Goal: Task Accomplishment & Management: Complete application form

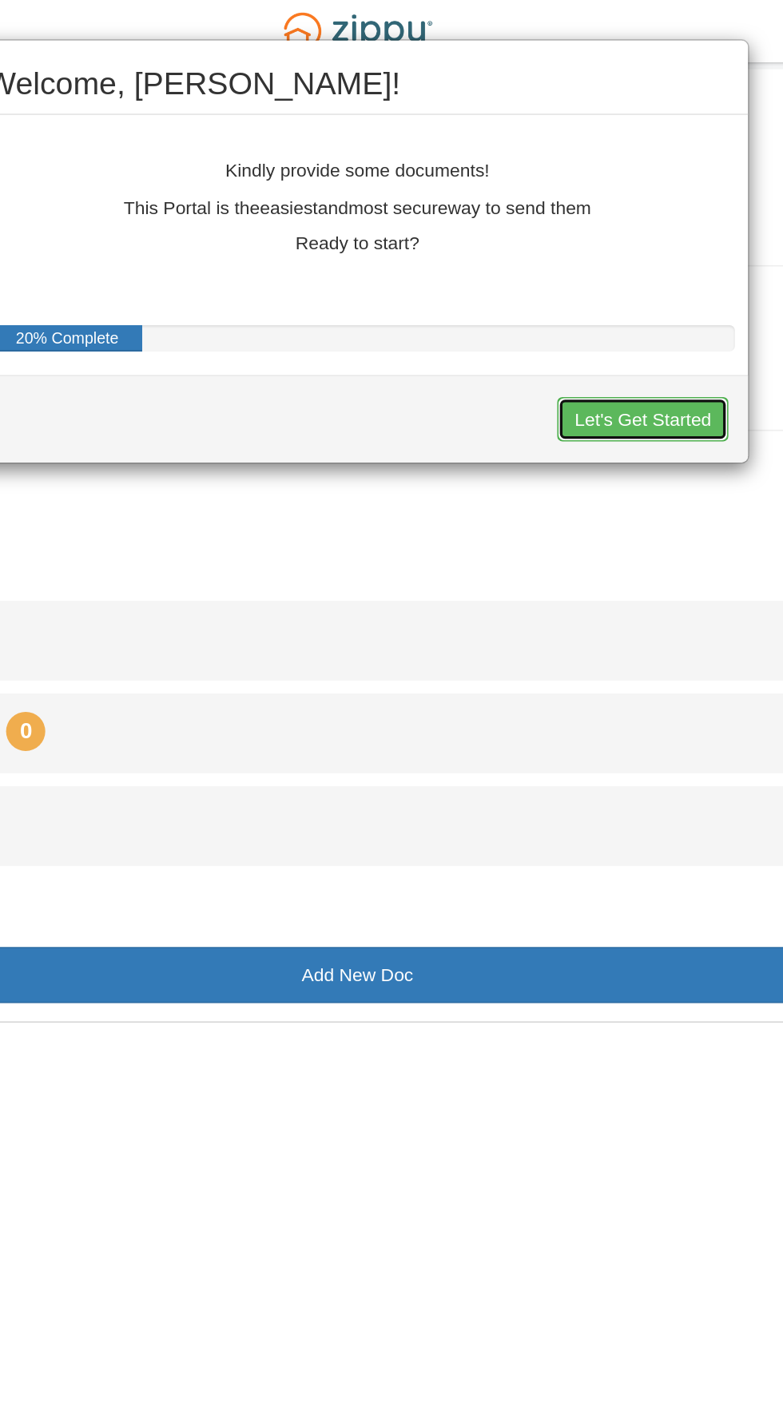
click at [584, 254] on button "Let's Get Started" at bounding box center [566, 256] width 105 height 27
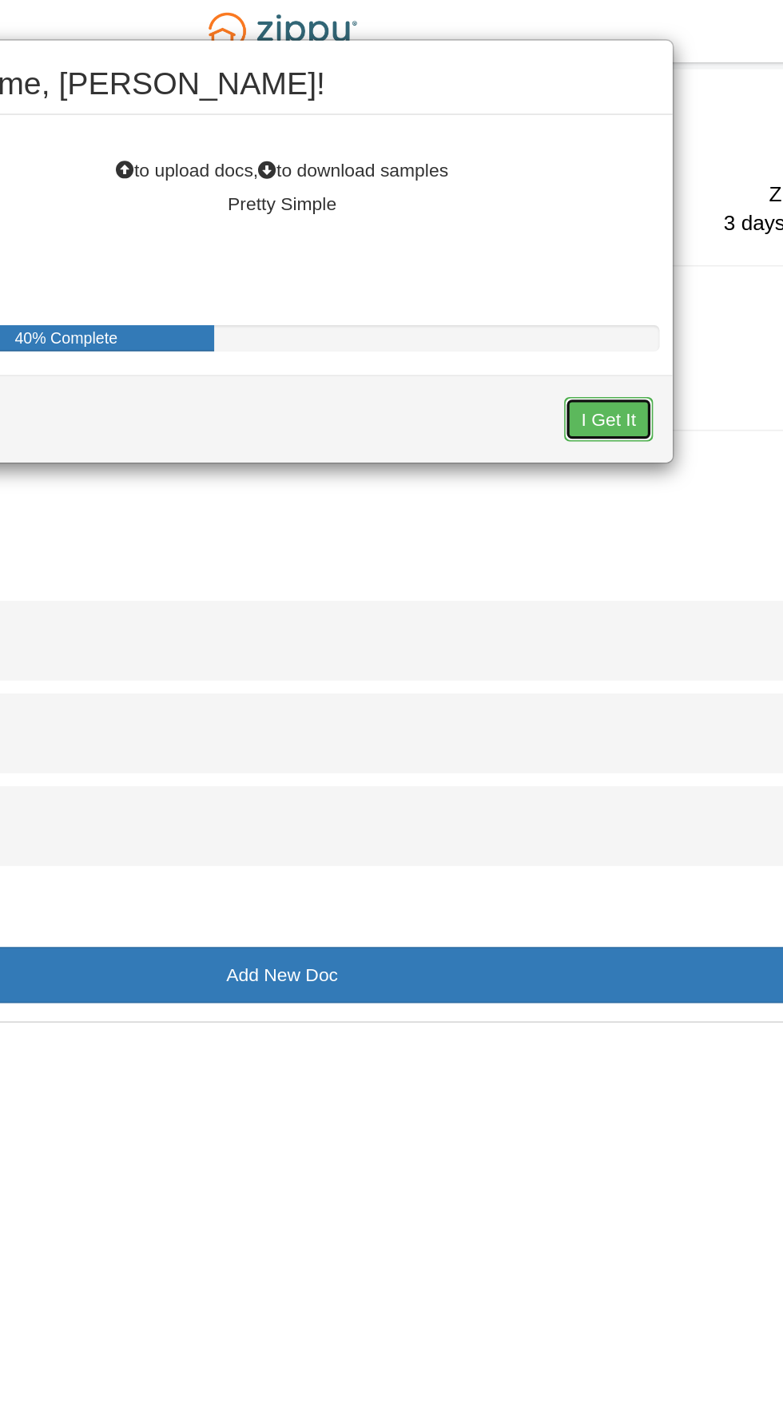
click at [612, 255] on button "I Get It" at bounding box center [591, 256] width 54 height 27
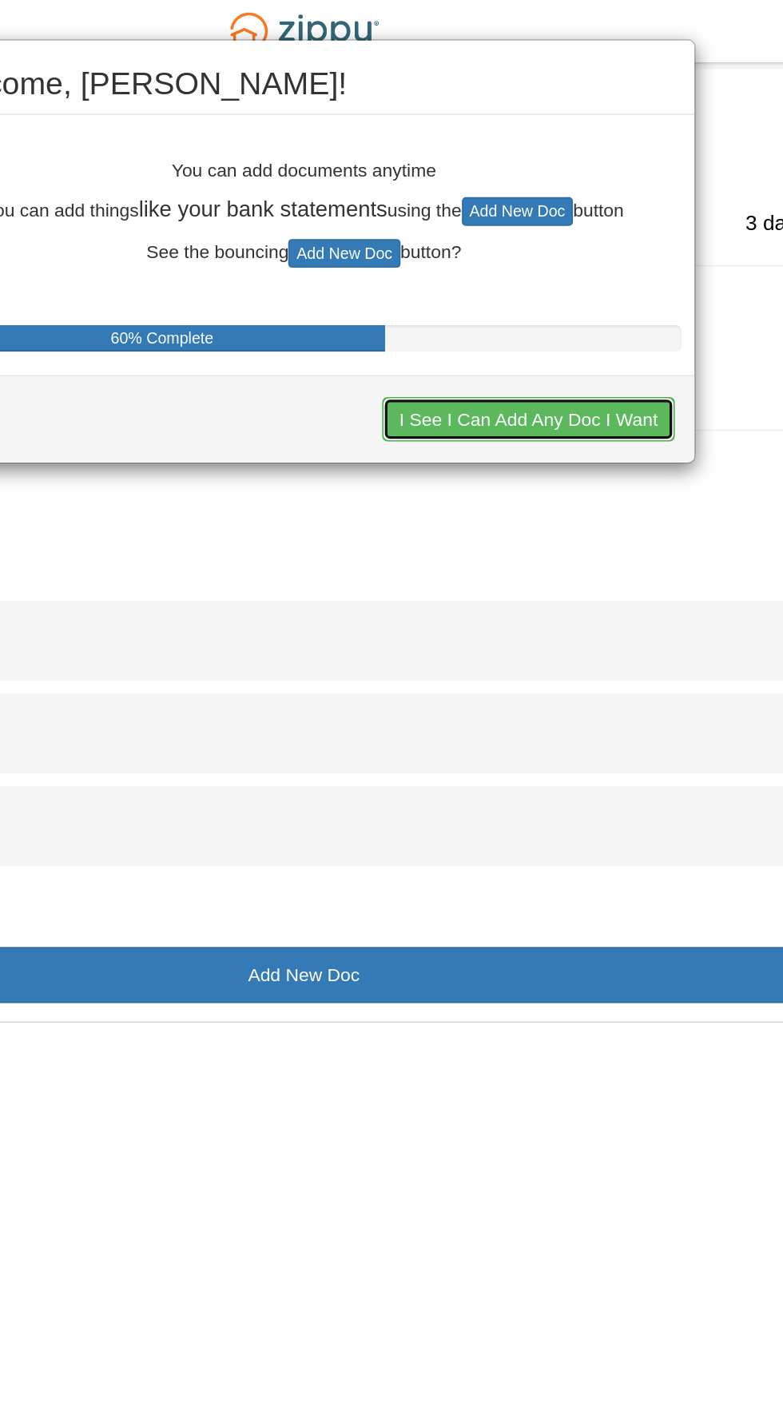
click at [562, 243] on button "I See I Can Add Any Doc I Want" at bounding box center [529, 256] width 179 height 27
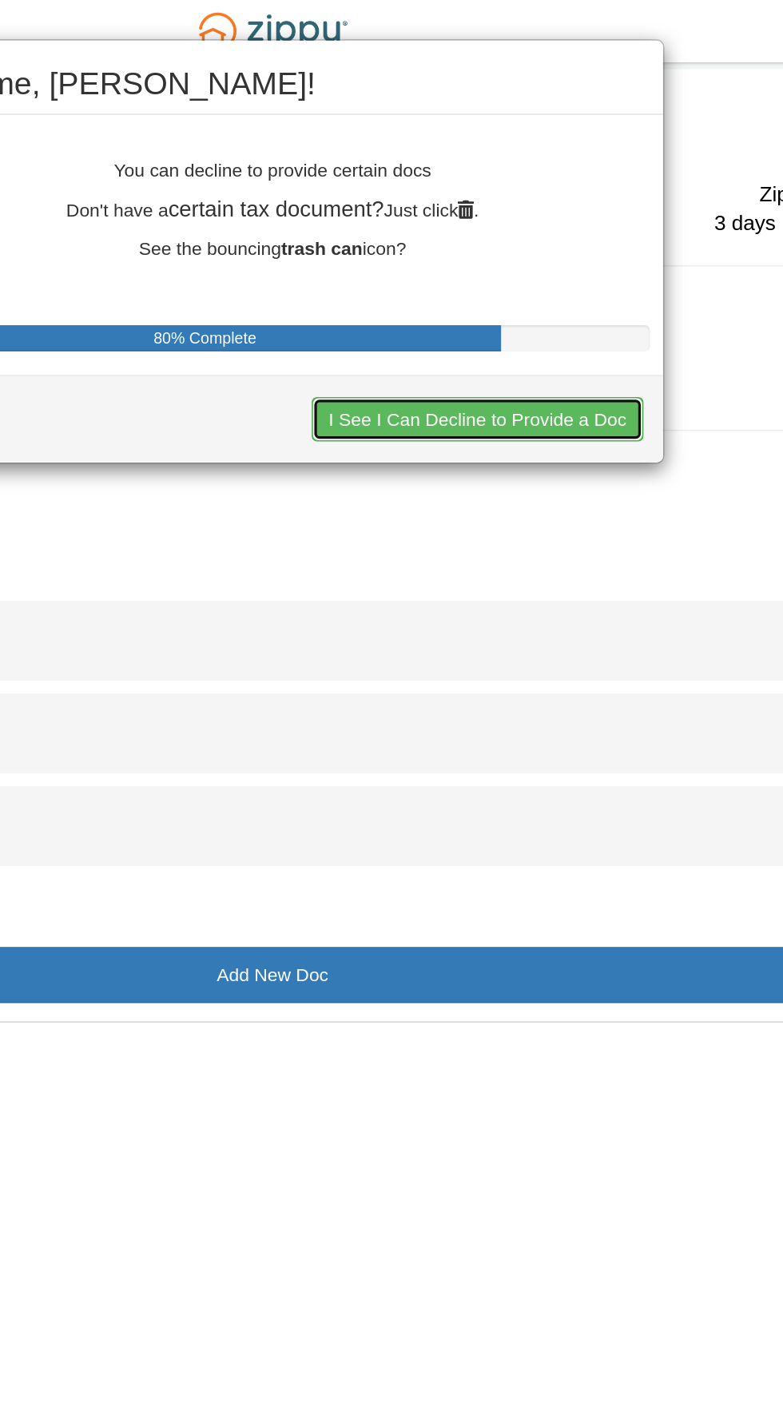
click at [562, 258] on button "I See I Can Decline to Provide a Doc" at bounding box center [517, 256] width 203 height 27
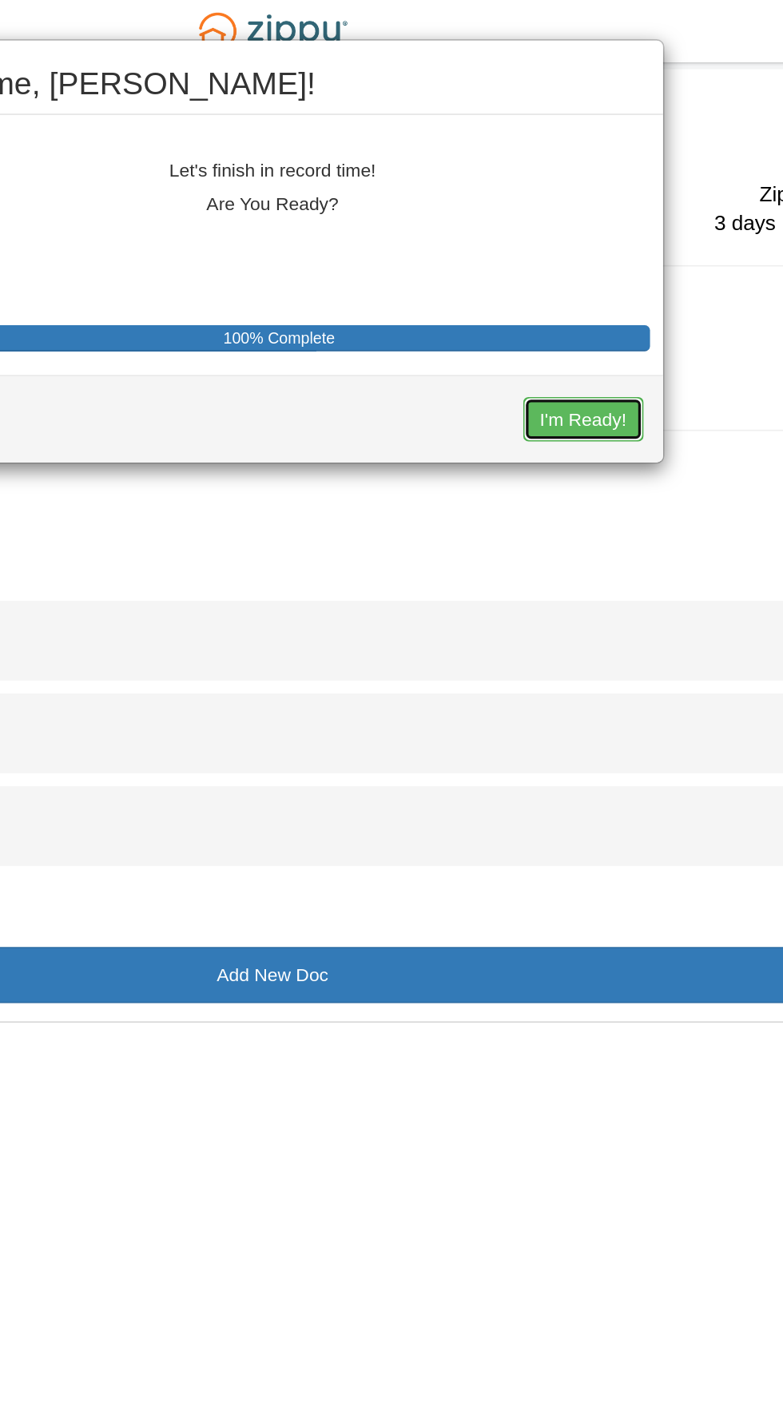
click at [605, 255] on button "I'm Ready!" at bounding box center [582, 256] width 74 height 27
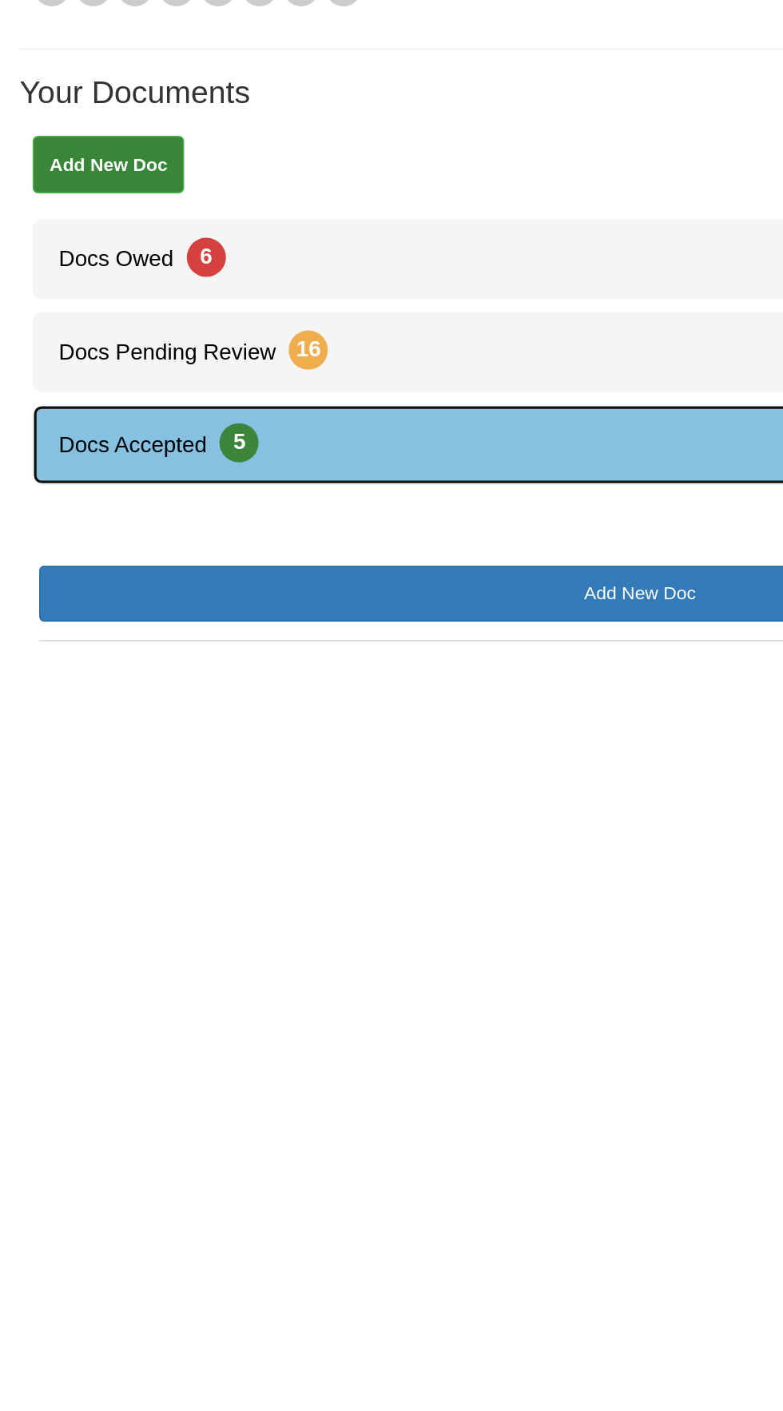
click at [205, 499] on link "Docs Accepted 5" at bounding box center [391, 505] width 743 height 49
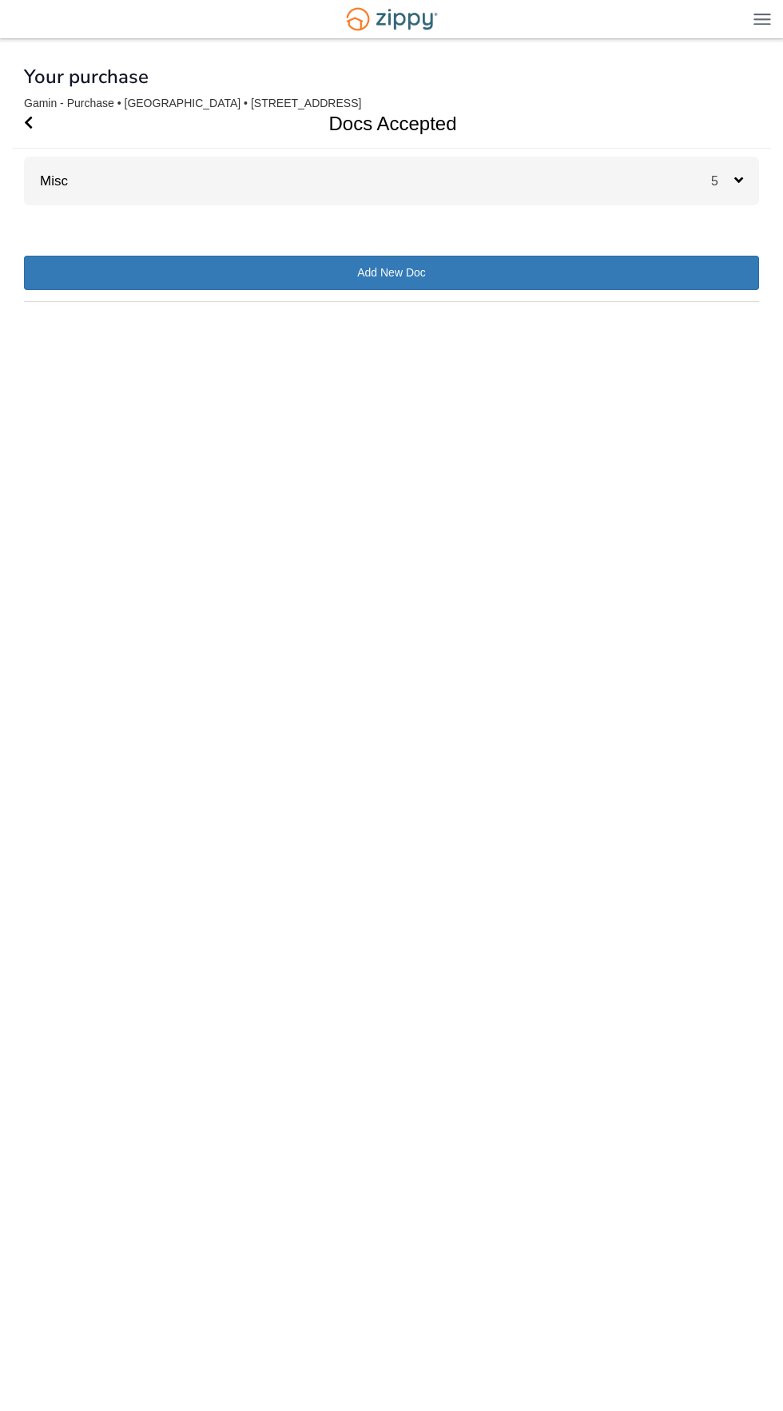
click at [717, 166] on div "5" at bounding box center [735, 181] width 48 height 49
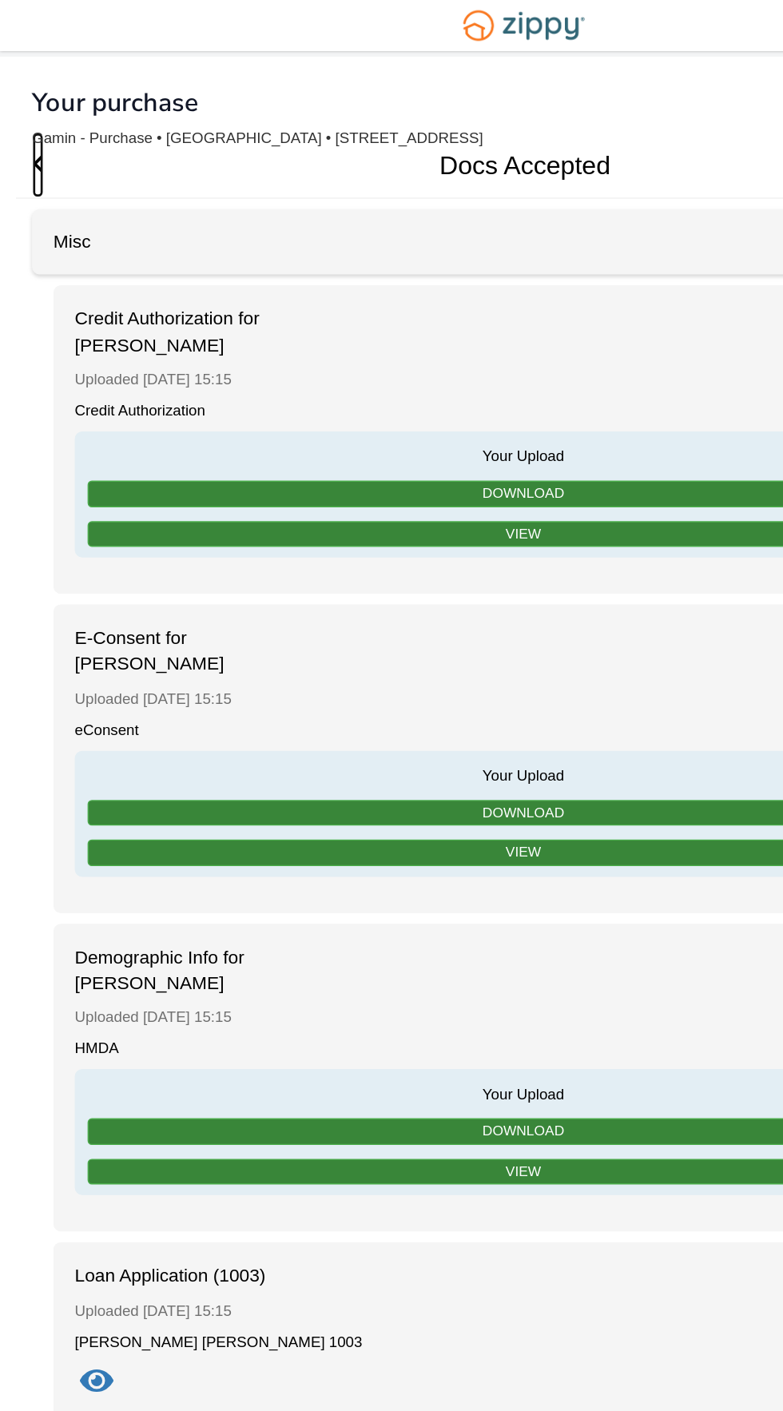
click at [29, 130] on span "Go Back" at bounding box center [28, 123] width 9 height 49
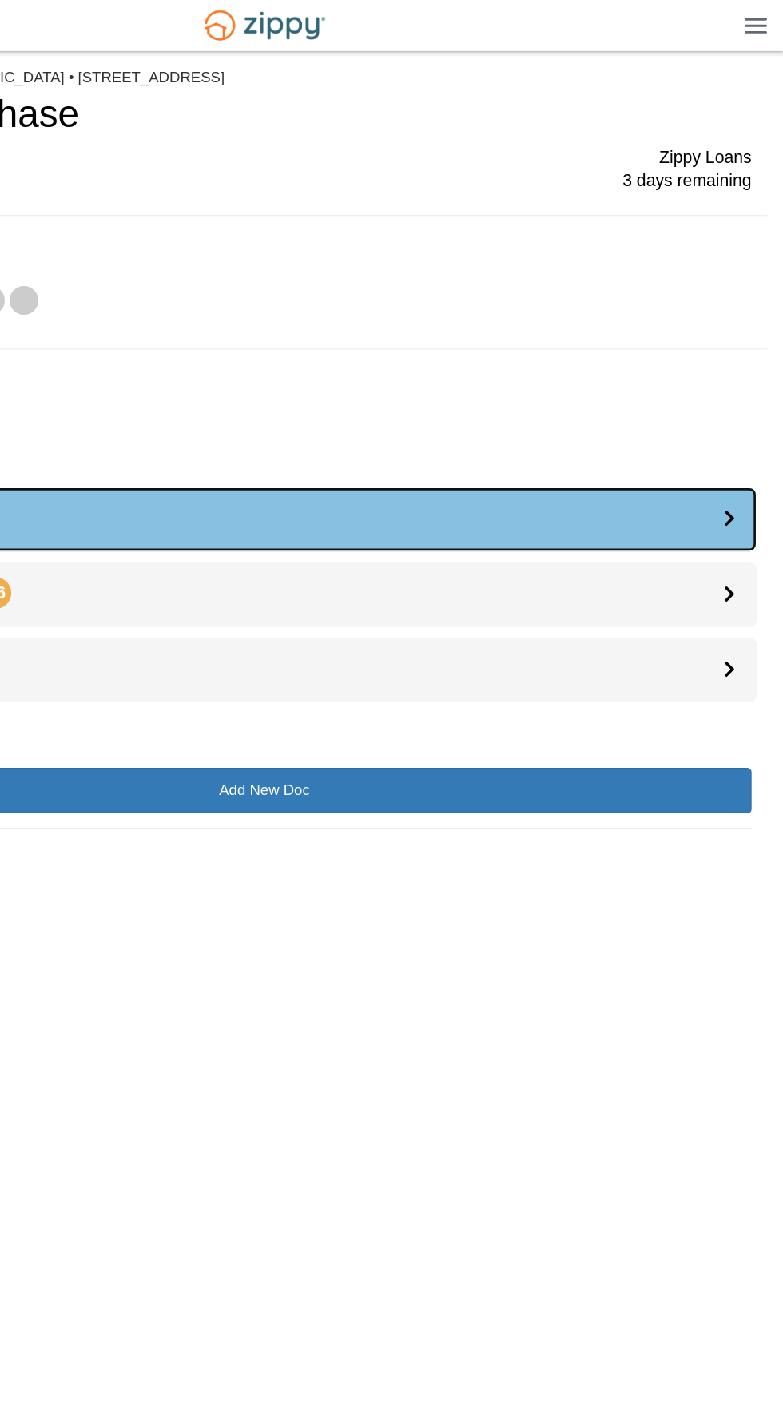
click at [344, 394] on link "Docs Owed 6" at bounding box center [391, 392] width 743 height 49
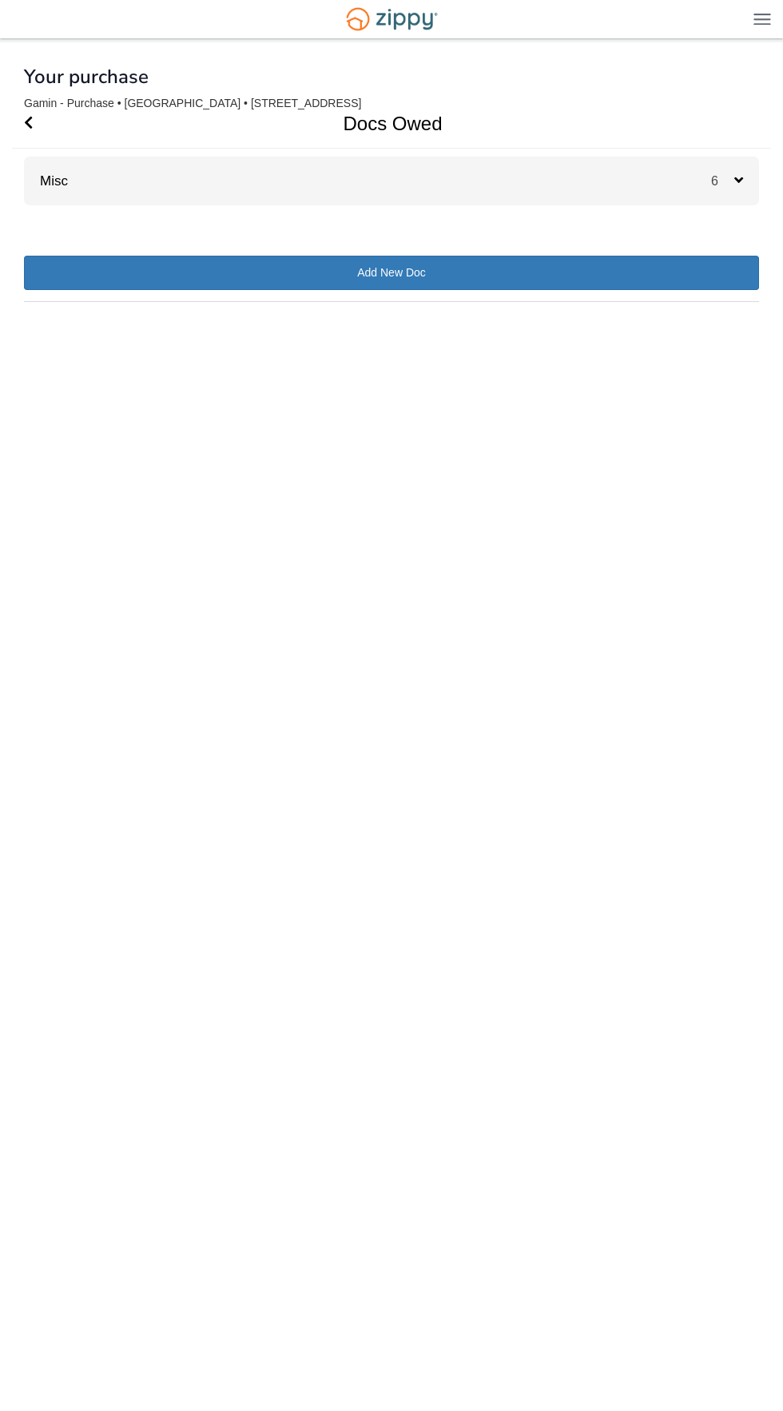
click at [249, 154] on div "Docs Owed Misc 6 Borrower VOI or VOE Authorization Uploaded October 13 15:15 Sa…" at bounding box center [391, 152] width 735 height 107
click at [723, 157] on div "6" at bounding box center [735, 181] width 48 height 49
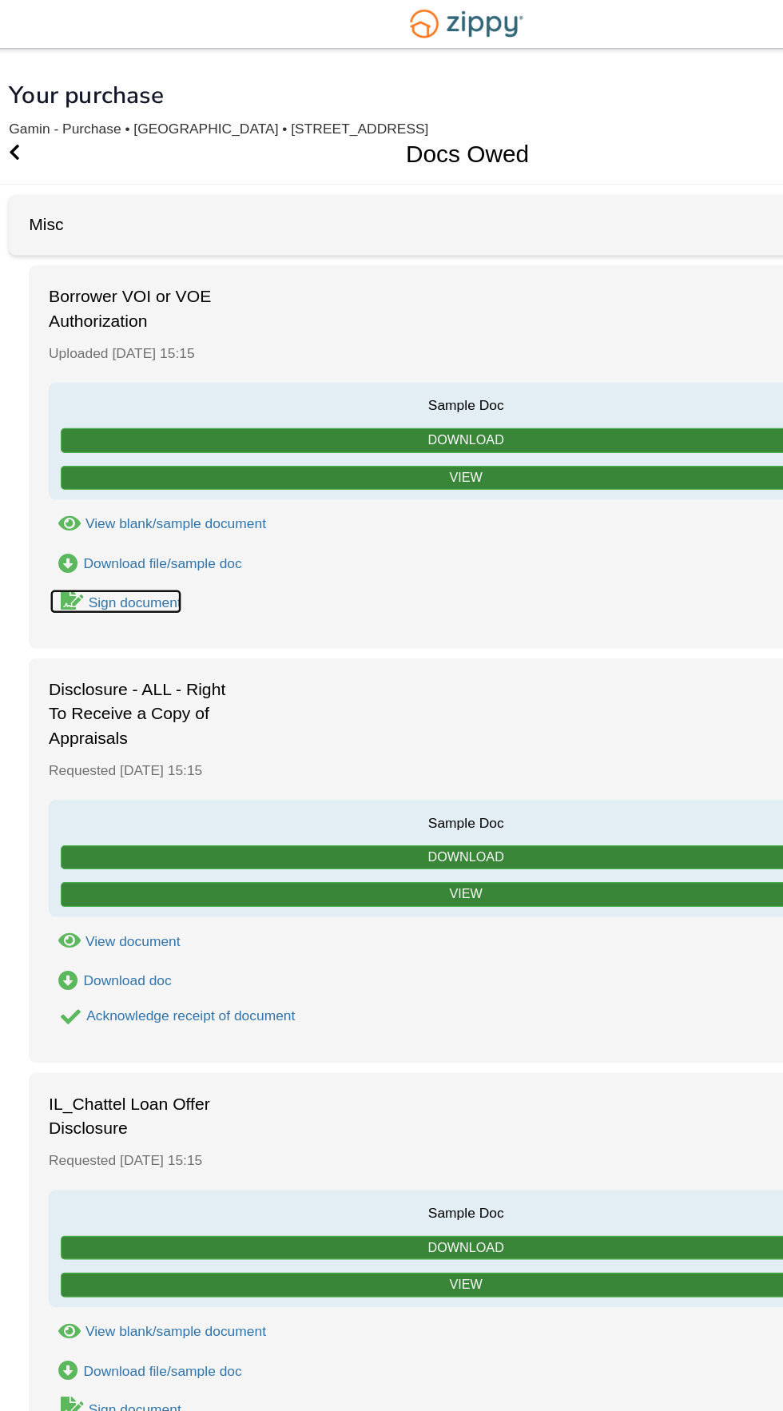
click at [106, 487] on div "Sign document" at bounding box center [125, 484] width 74 height 13
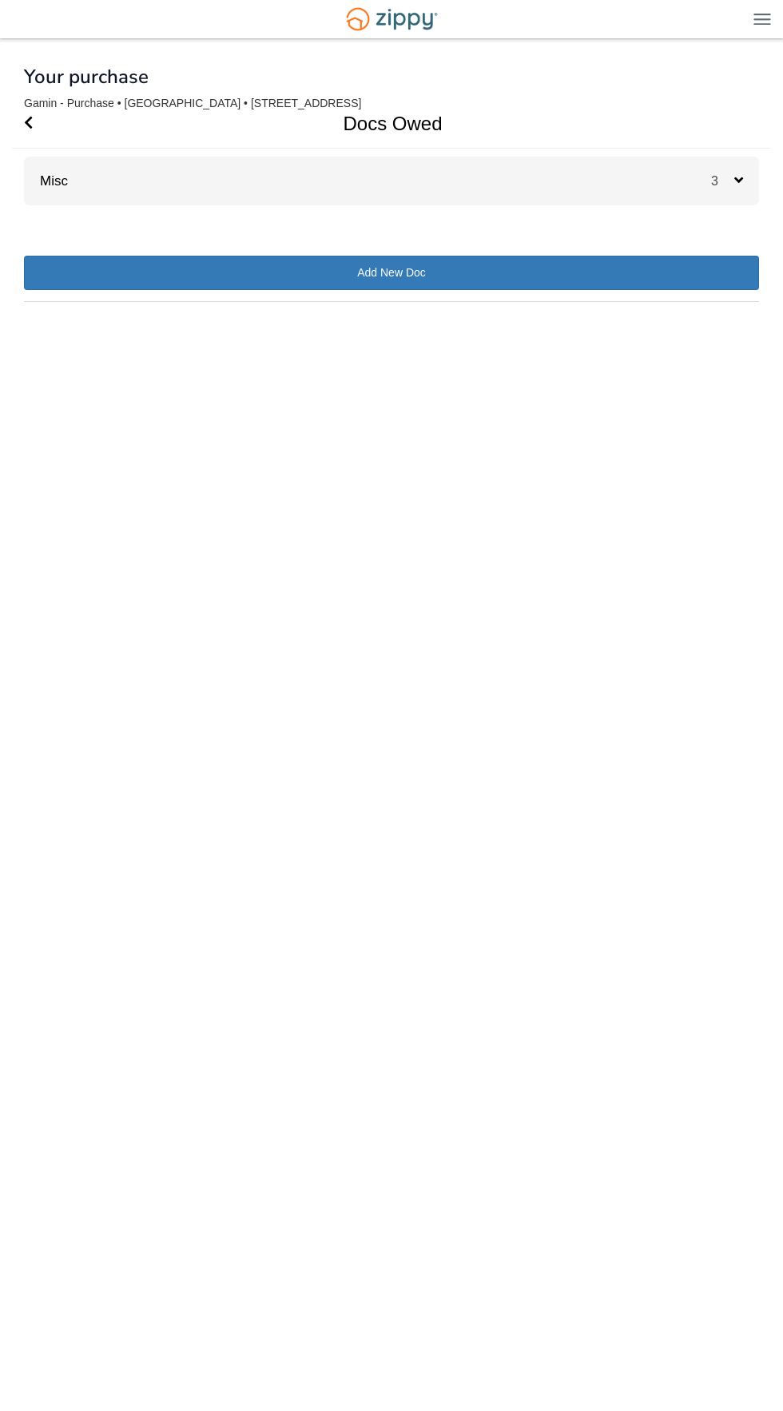
click at [721, 165] on div "3" at bounding box center [735, 181] width 48 height 49
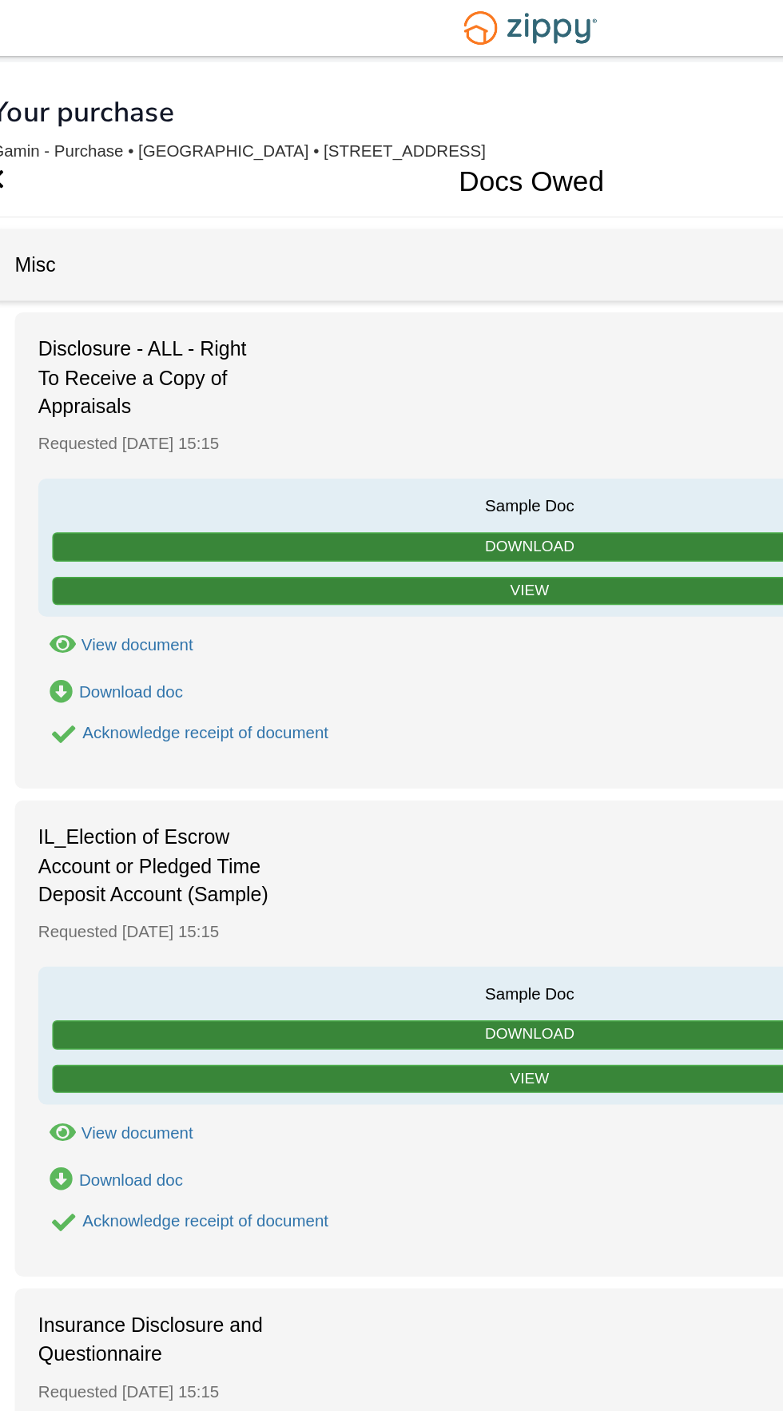
click at [77, 503] on icon "Acknowledge receipt of document" at bounding box center [74, 502] width 16 height 16
click at [106, 499] on div "Acknowledge receipt of document" at bounding box center [170, 500] width 168 height 13
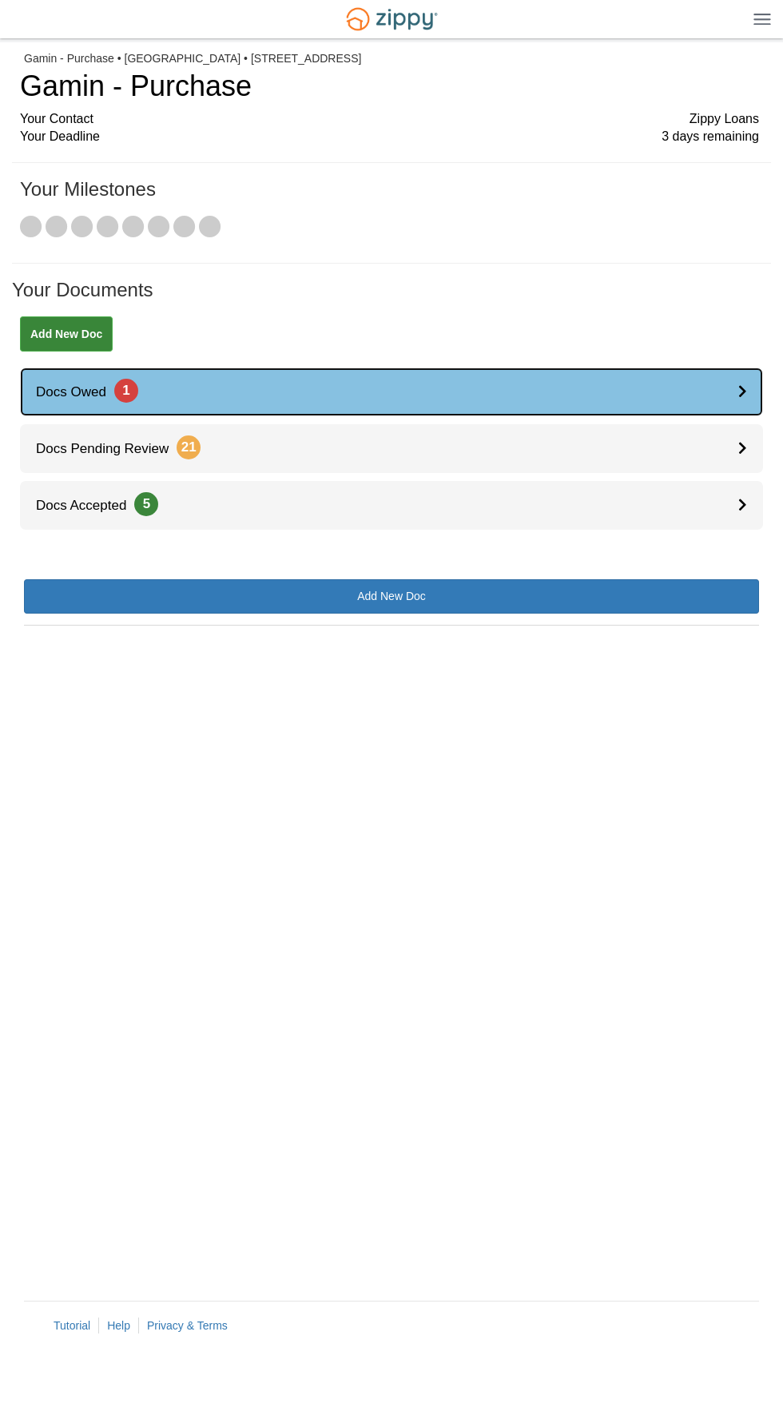
click at [742, 391] on icon at bounding box center [742, 391] width 9 height 14
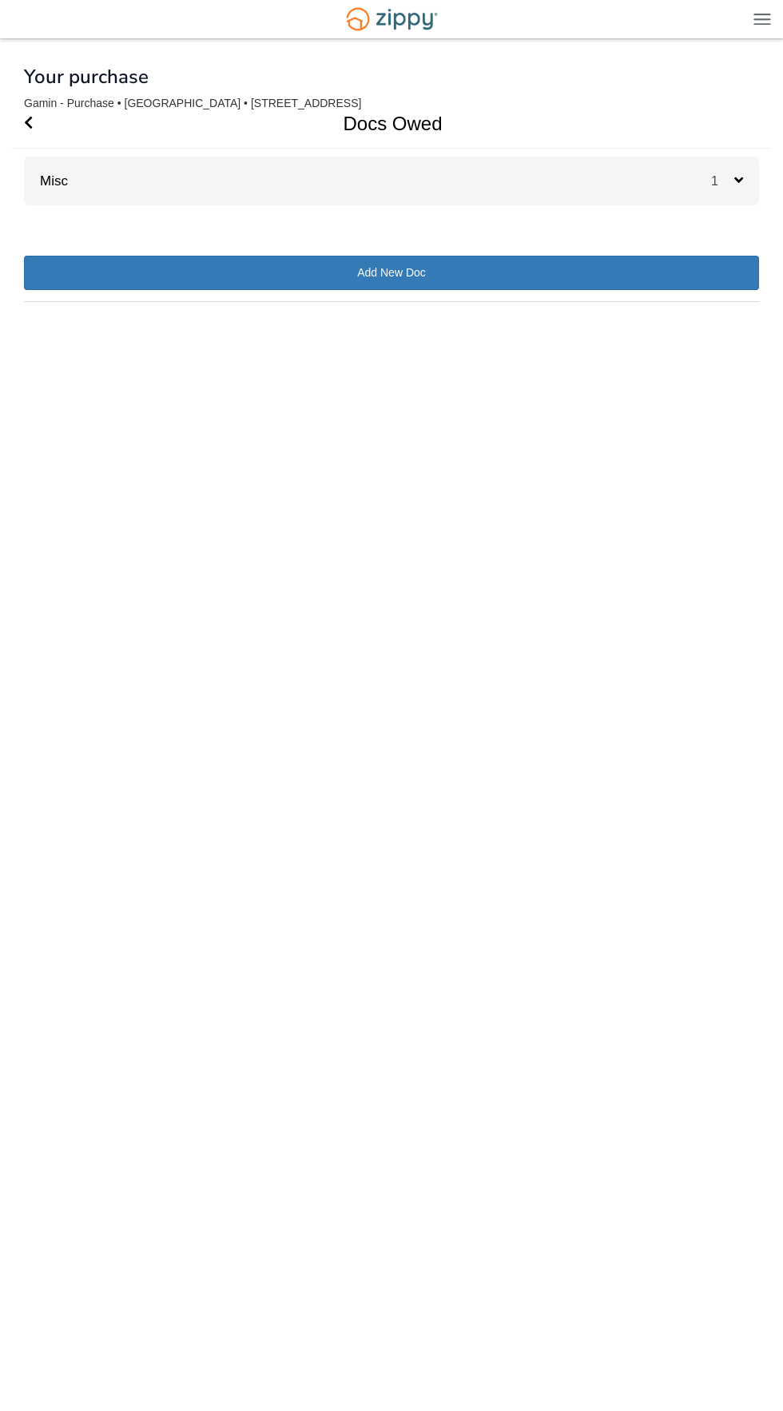
click at [706, 172] on div "Misc 1" at bounding box center [391, 181] width 735 height 49
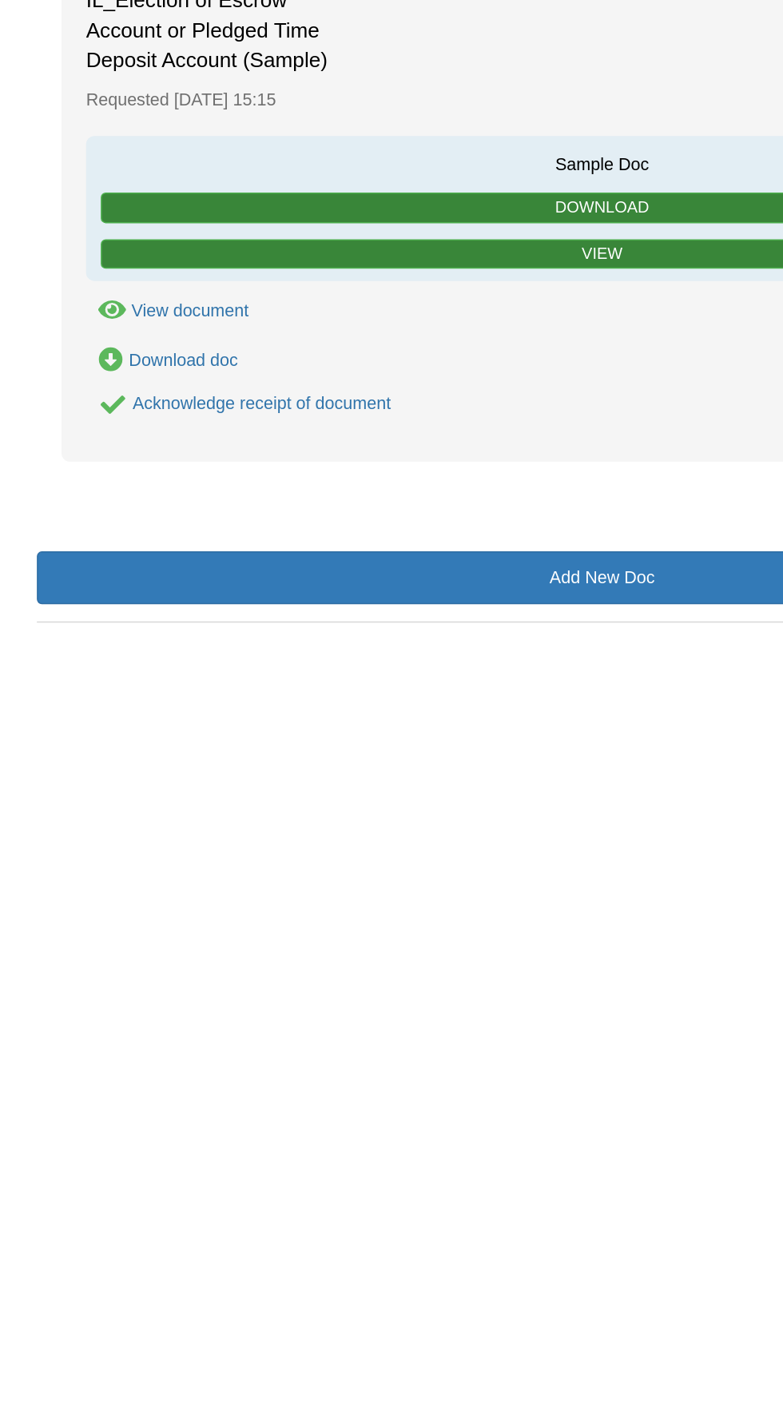
click at [79, 440] on icon "View IL_Election of Escrow Account or Pledged Time Deposit Account (Sample)" at bounding box center [73, 440] width 18 height 16
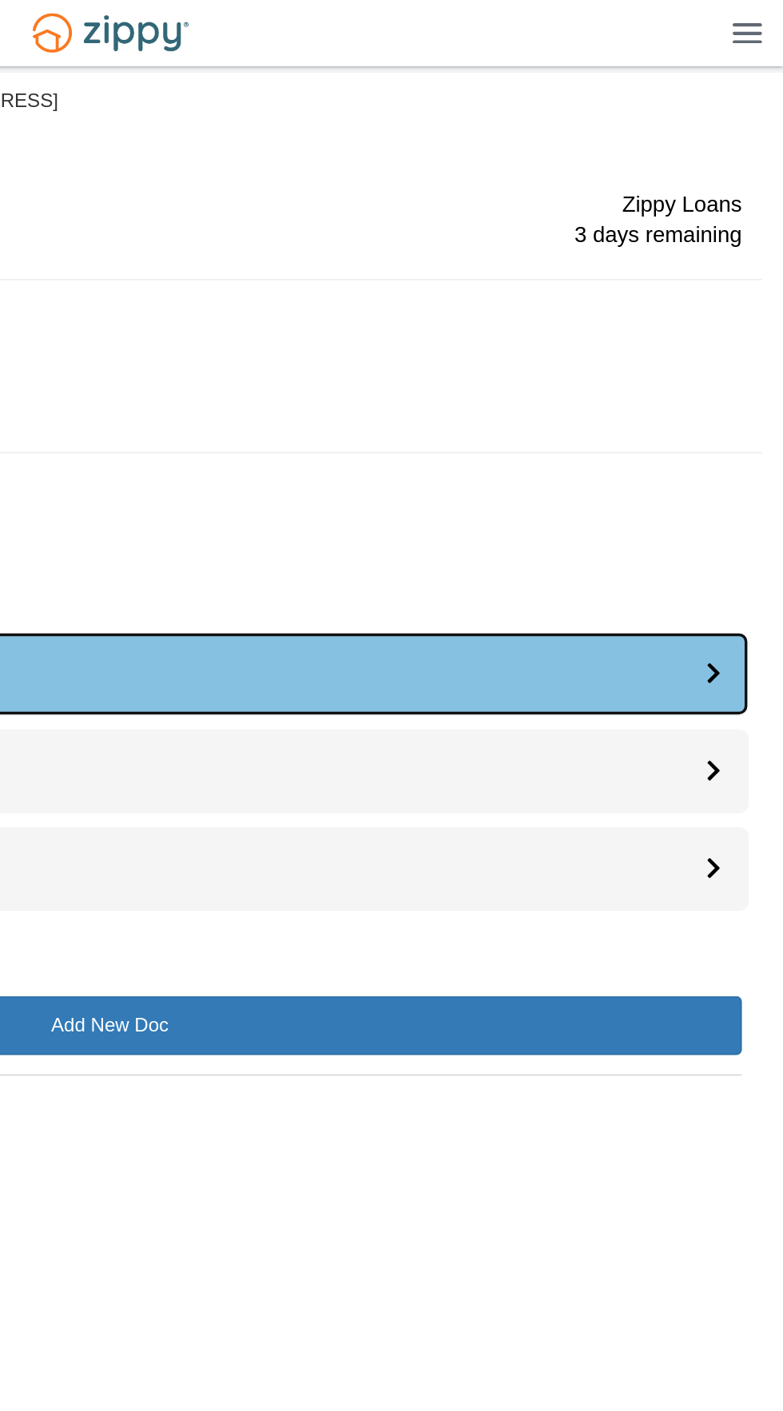
click at [733, 394] on link "Docs Owed 1" at bounding box center [391, 392] width 743 height 49
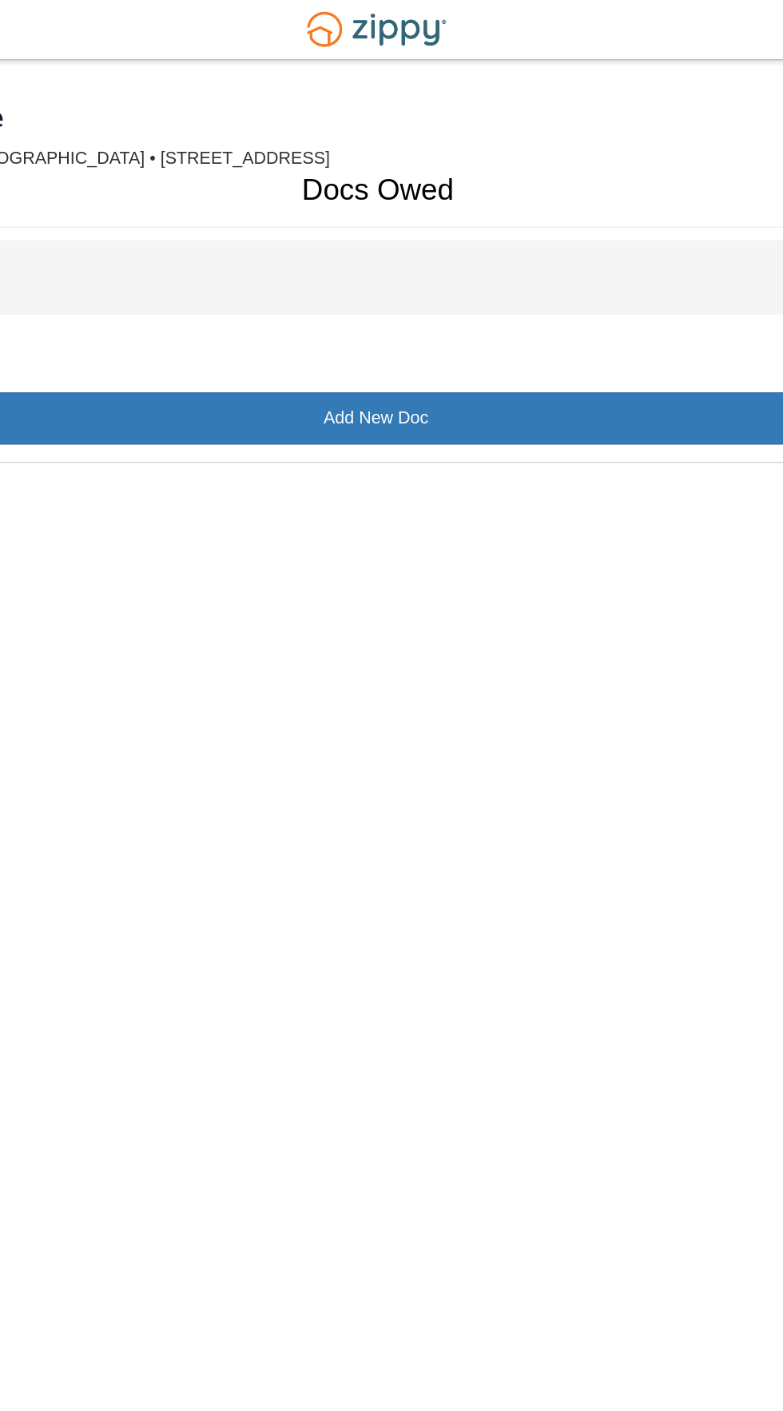
click at [583, 177] on div "Misc 1" at bounding box center [391, 181] width 735 height 49
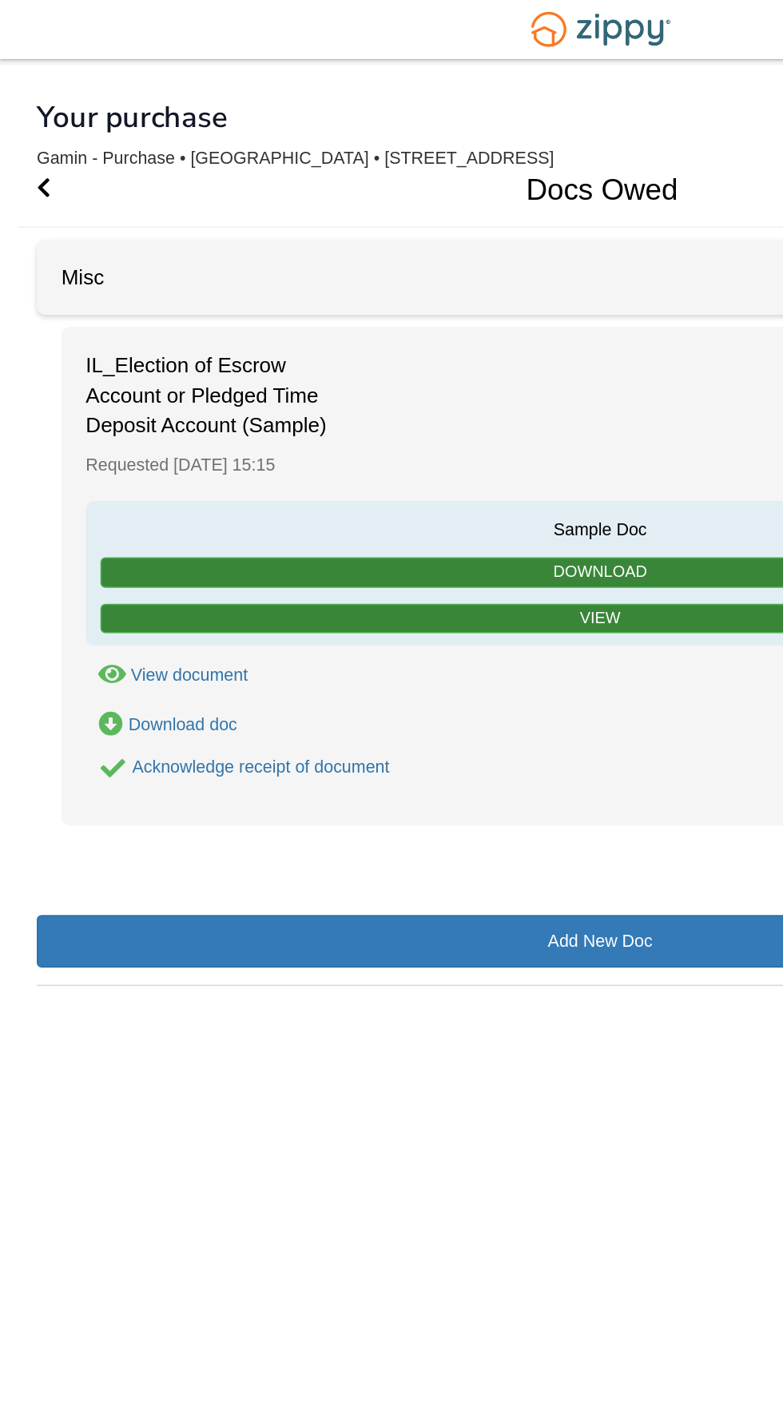
click at [220, 498] on div "Acknowledge receipt of document" at bounding box center [170, 500] width 168 height 13
click at [205, 504] on div "Acknowledge receipt of document" at bounding box center [170, 500] width 168 height 13
click at [137, 512] on div "IL_Election of Escrow Account or Pledged Time Deposit Account (Sample) Requeste…" at bounding box center [391, 375] width 703 height 325
click at [80, 505] on icon "Acknowledge receipt of document" at bounding box center [74, 502] width 16 height 16
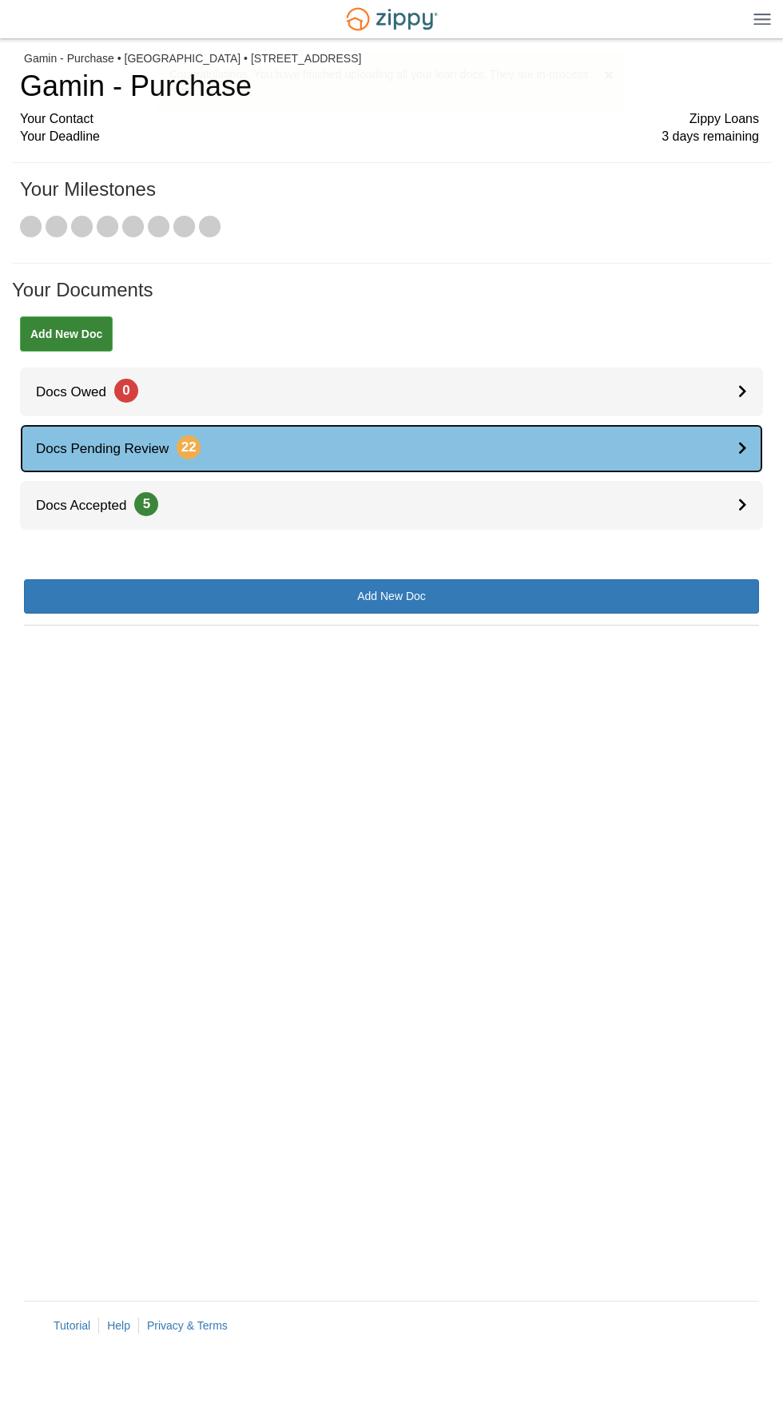
click at [708, 440] on link "Docs Pending Review 22" at bounding box center [391, 448] width 743 height 49
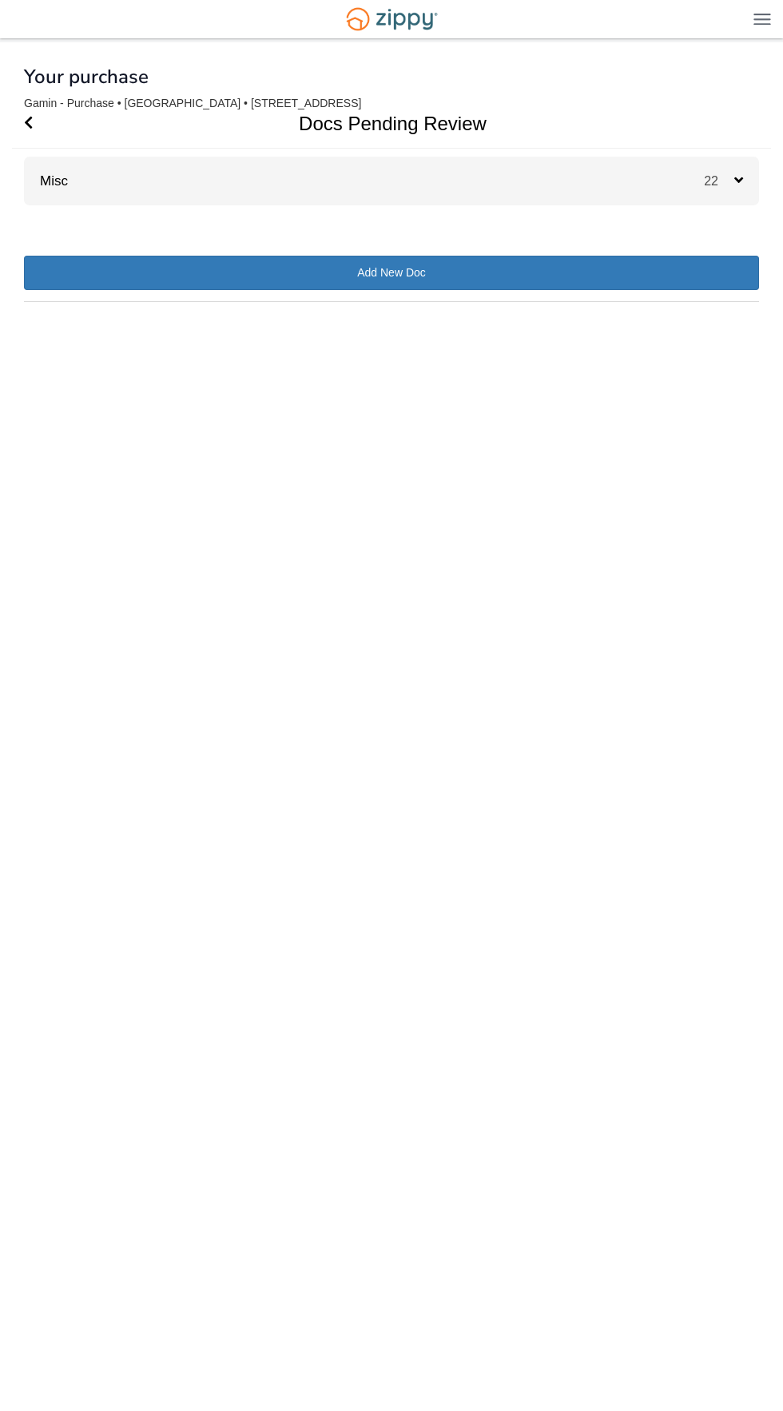
click at [738, 173] on div "22" at bounding box center [731, 181] width 55 height 49
